Goal: Task Accomplishment & Management: Use online tool/utility

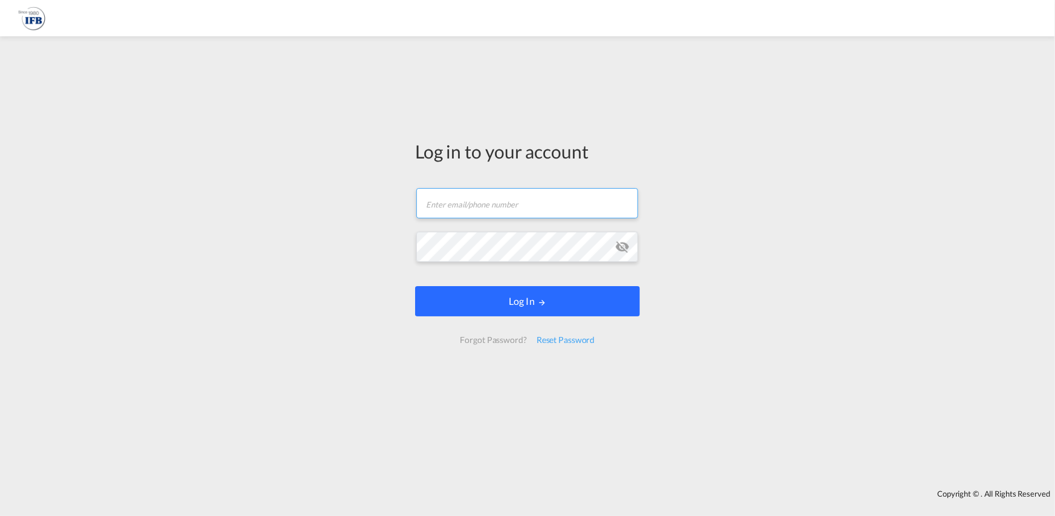
type input "[PERSON_NAME][EMAIL_ADDRESS][PERSON_NAME][DOMAIN_NAME]"
click at [569, 307] on button "Log In" at bounding box center [527, 301] width 225 height 30
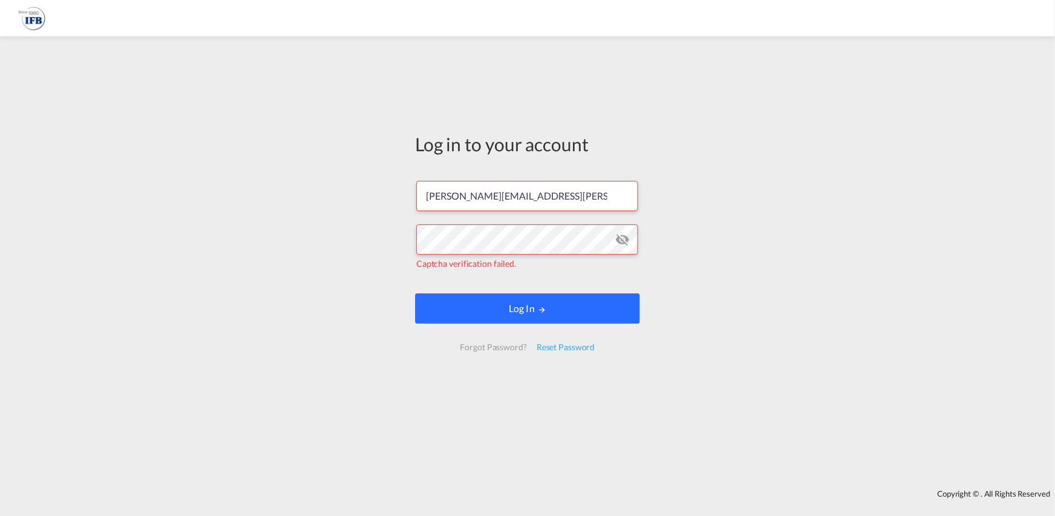
click at [561, 305] on button "Log In" at bounding box center [527, 308] width 225 height 30
click at [766, 256] on div "Log in to your account [PERSON_NAME][EMAIL_ADDRESS][PERSON_NAME][DOMAIN_NAME] C…" at bounding box center [527, 262] width 1055 height 441
click at [527, 312] on button "Log In" at bounding box center [527, 308] width 225 height 30
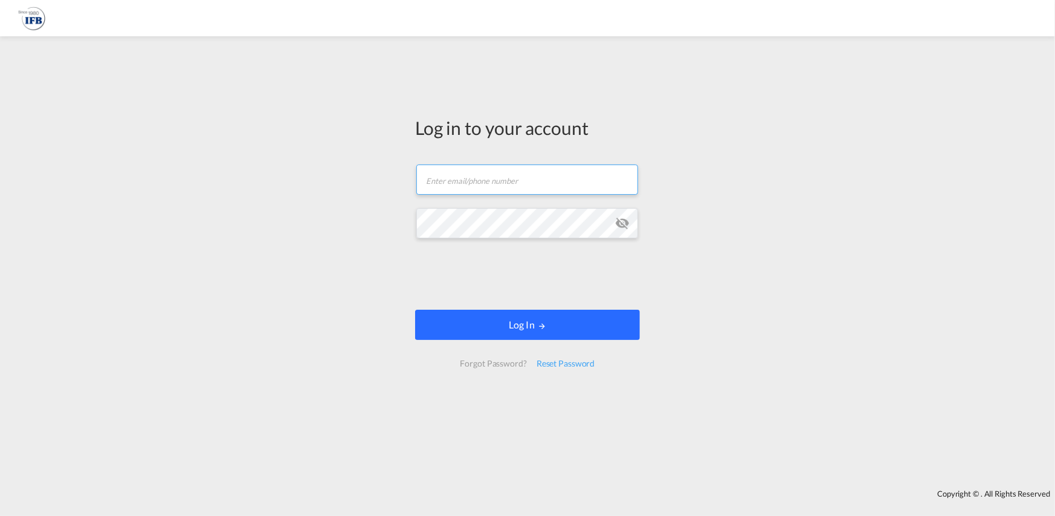
type input "[PERSON_NAME][EMAIL_ADDRESS][PERSON_NAME][DOMAIN_NAME]"
click at [569, 327] on button "Log In" at bounding box center [527, 324] width 225 height 30
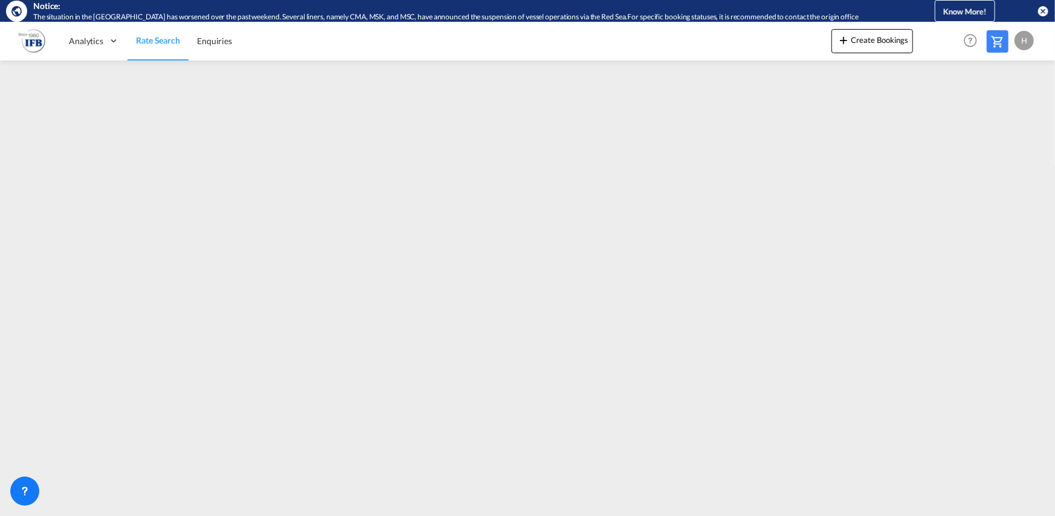
click at [1042, 12] on md-icon "icon-close-circle" at bounding box center [1043, 11] width 12 height 12
